Goal: Task Accomplishment & Management: Use online tool/utility

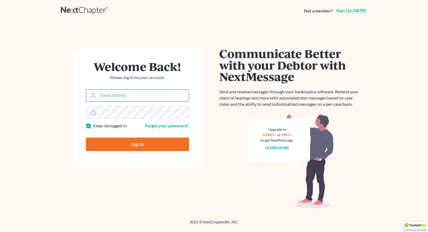
click at [149, 96] on input "Email Address" at bounding box center [143, 95] width 91 height 12
type input "[EMAIL_ADDRESS][DOMAIN_NAME]"
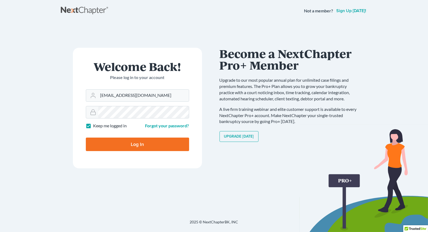
click at [140, 139] on input "Log In" at bounding box center [137, 143] width 103 height 13
type input "Thinking..."
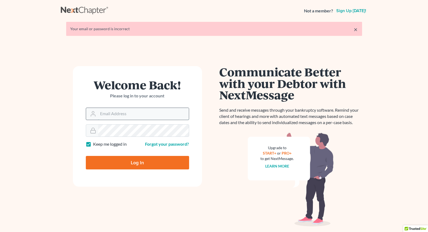
click at [137, 110] on input "Email Address" at bounding box center [143, 114] width 91 height 12
type input "msteinlaw@yahoo.com"
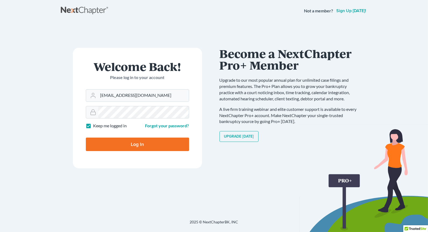
click at [139, 146] on input "Log In" at bounding box center [137, 143] width 103 height 13
type input "Thinking..."
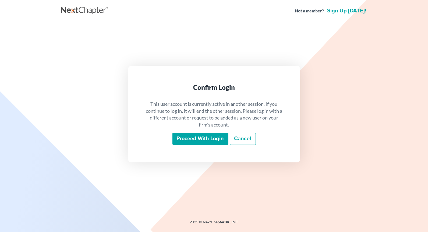
click at [210, 137] on input "Proceed with login" at bounding box center [201, 138] width 56 height 12
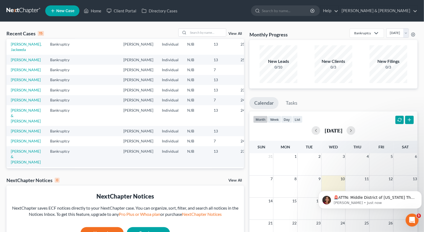
scroll to position [81, 0]
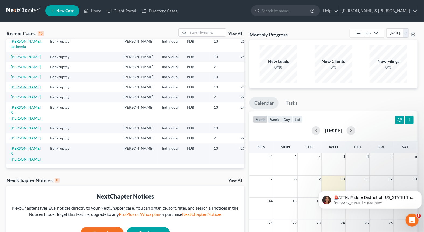
click at [16, 89] on link "Tripptree, Kathryn" at bounding box center [26, 87] width 30 height 5
select select "6"
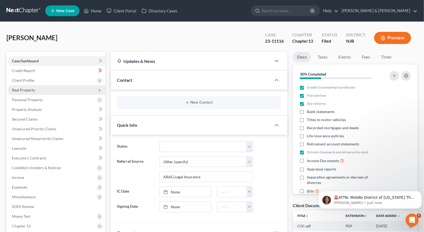
click at [28, 88] on span "Real Property" at bounding box center [23, 90] width 23 height 5
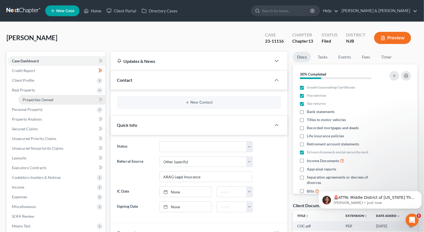
click at [41, 99] on span "Properties Owned" at bounding box center [38, 99] width 31 height 5
